Goal: Information Seeking & Learning: Learn about a topic

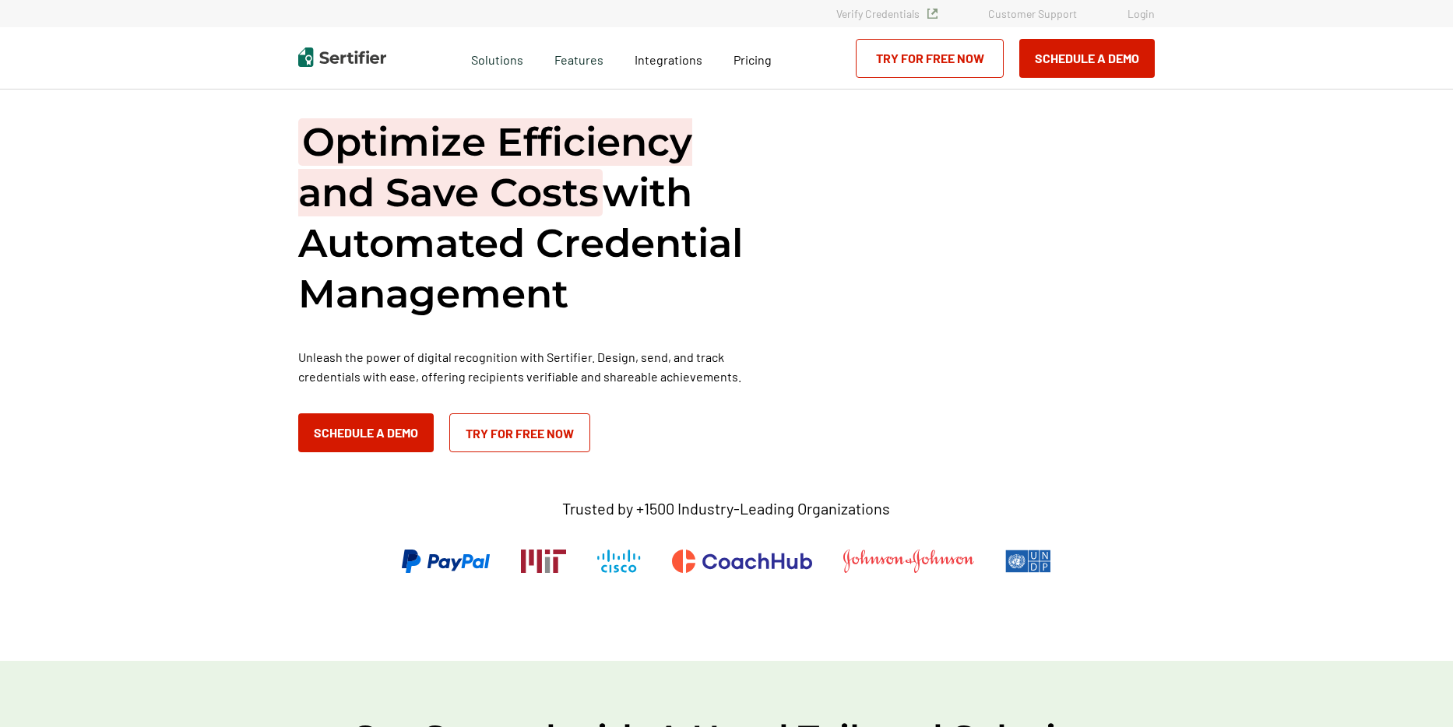
click at [875, 243] on div "Optimize Efficiency and Save Costs with Automated Credential Management Unleash…" at bounding box center [726, 285] width 856 height 336
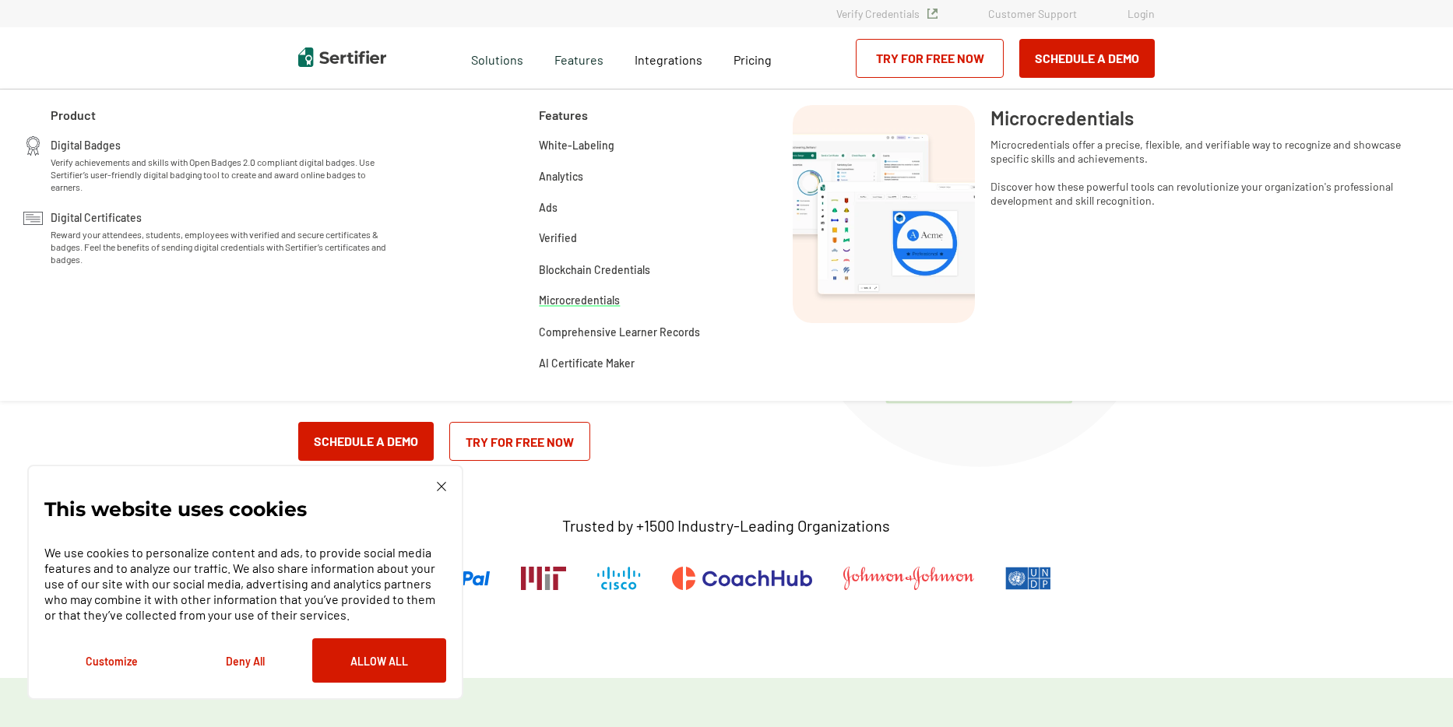
click at [566, 300] on span "Microcredentials" at bounding box center [579, 300] width 81 height 18
